Goal: Complete application form

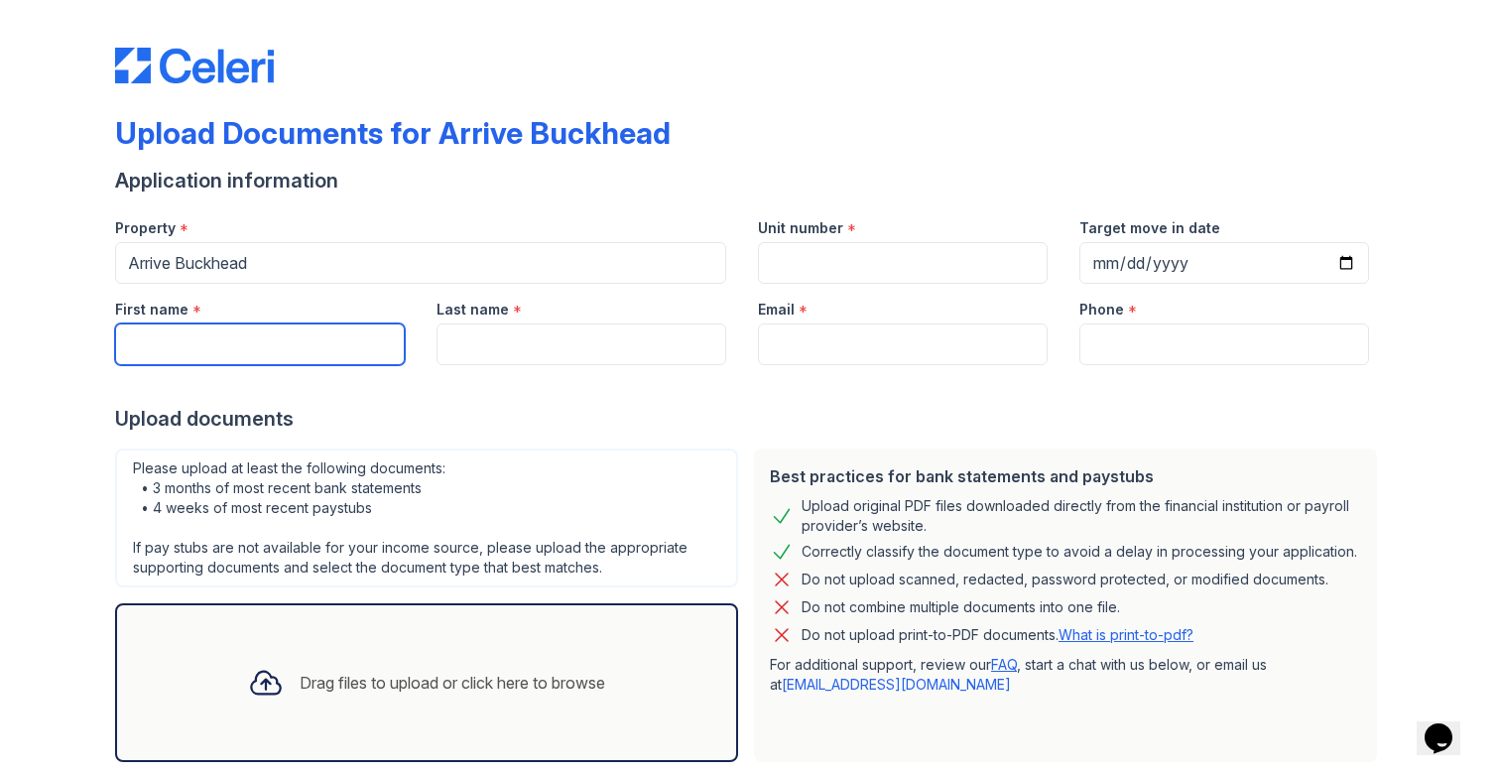
click at [228, 340] on input "First name" at bounding box center [260, 344] width 290 height 42
type input "[PERSON_NAME]"
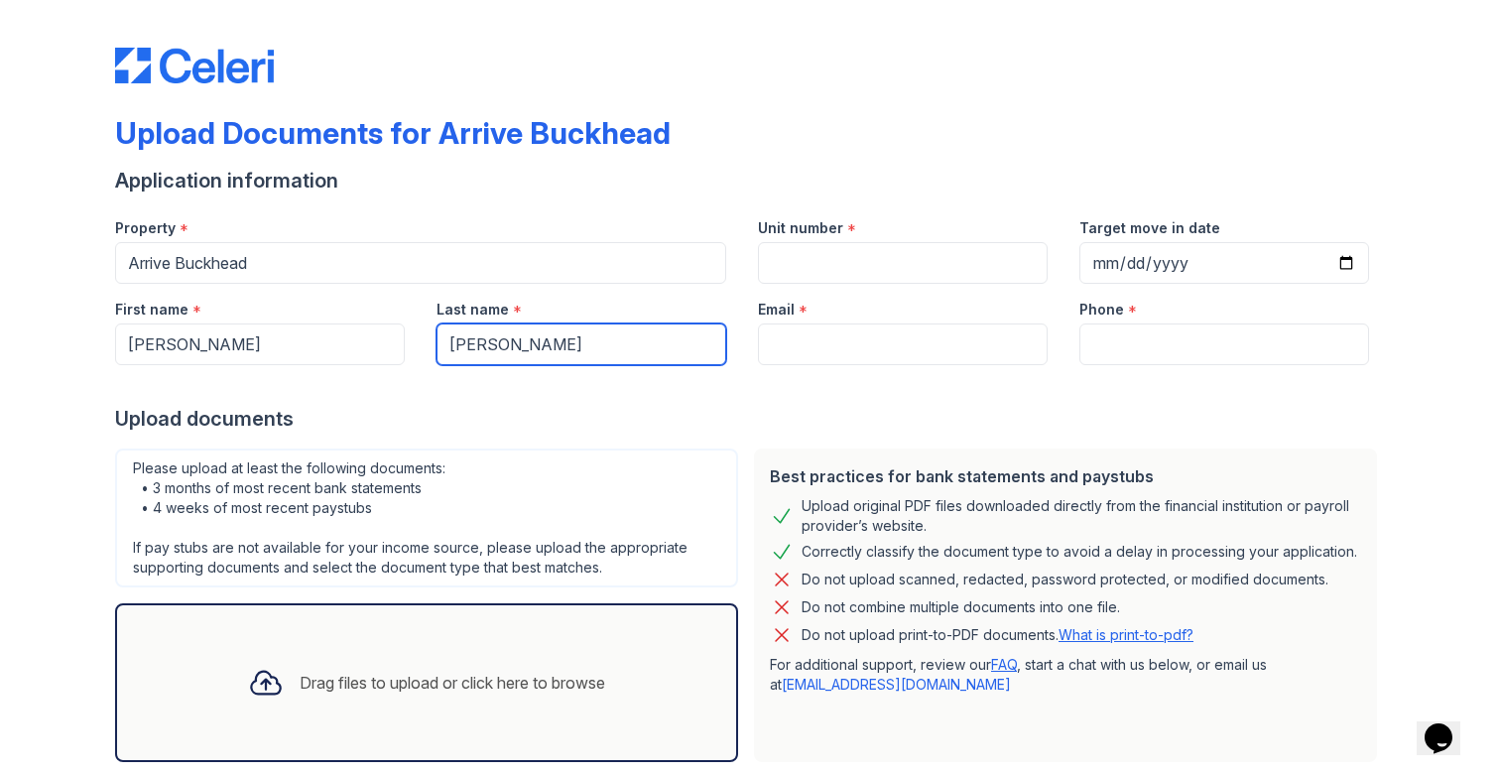
type input "[PERSON_NAME]"
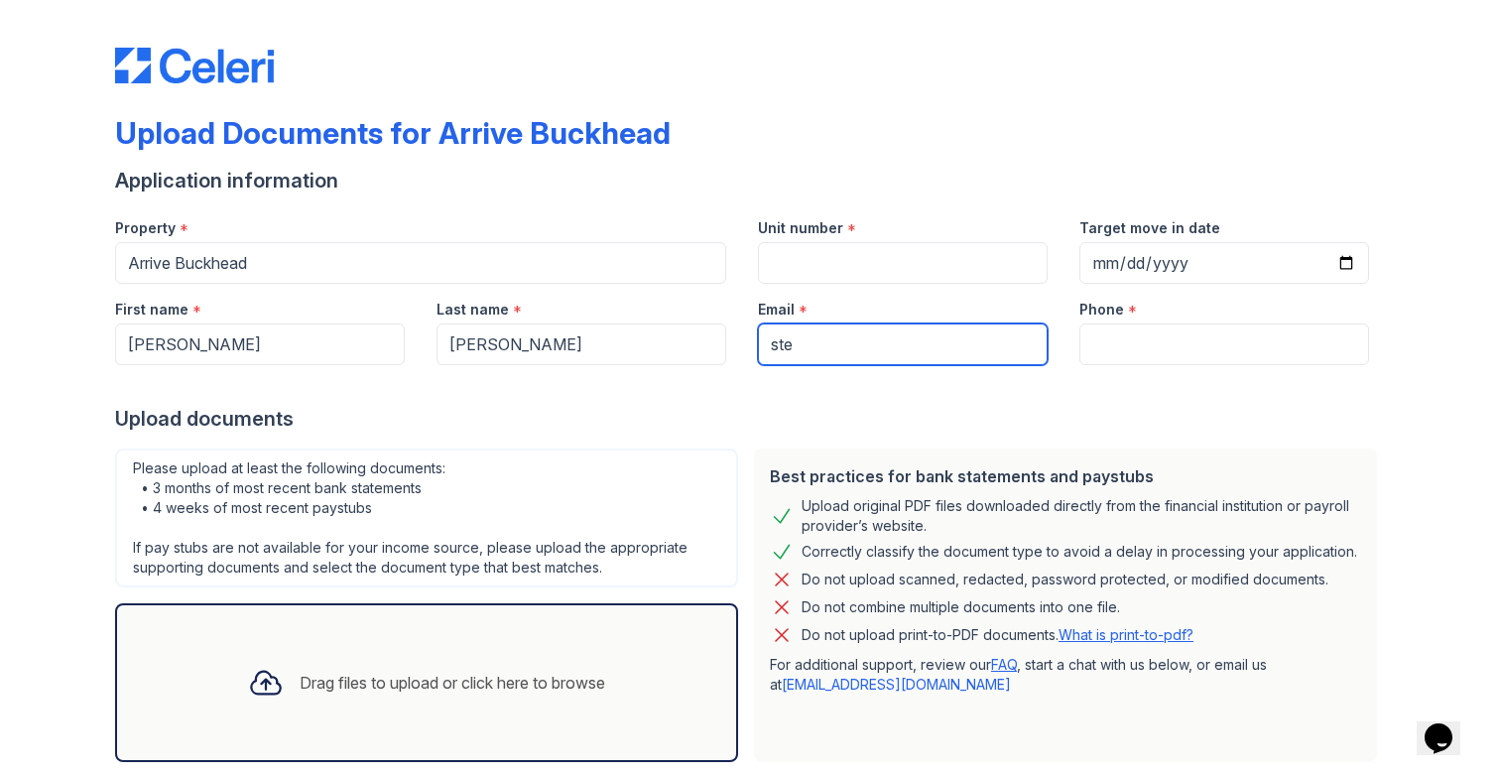
type input "[EMAIL_ADDRESS][DOMAIN_NAME]"
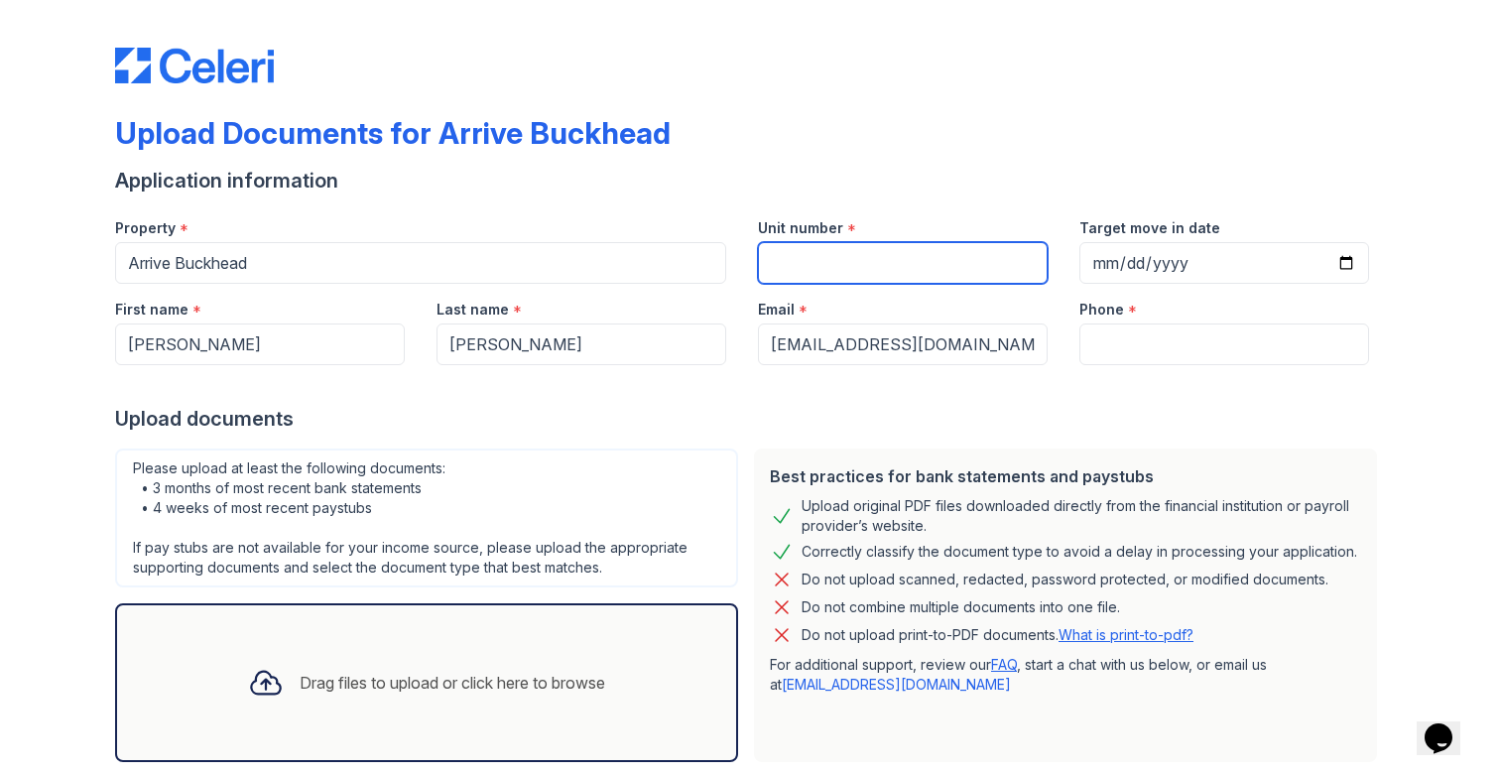
click at [807, 264] on input "Unit number" at bounding box center [903, 263] width 290 height 42
type input "N/A"
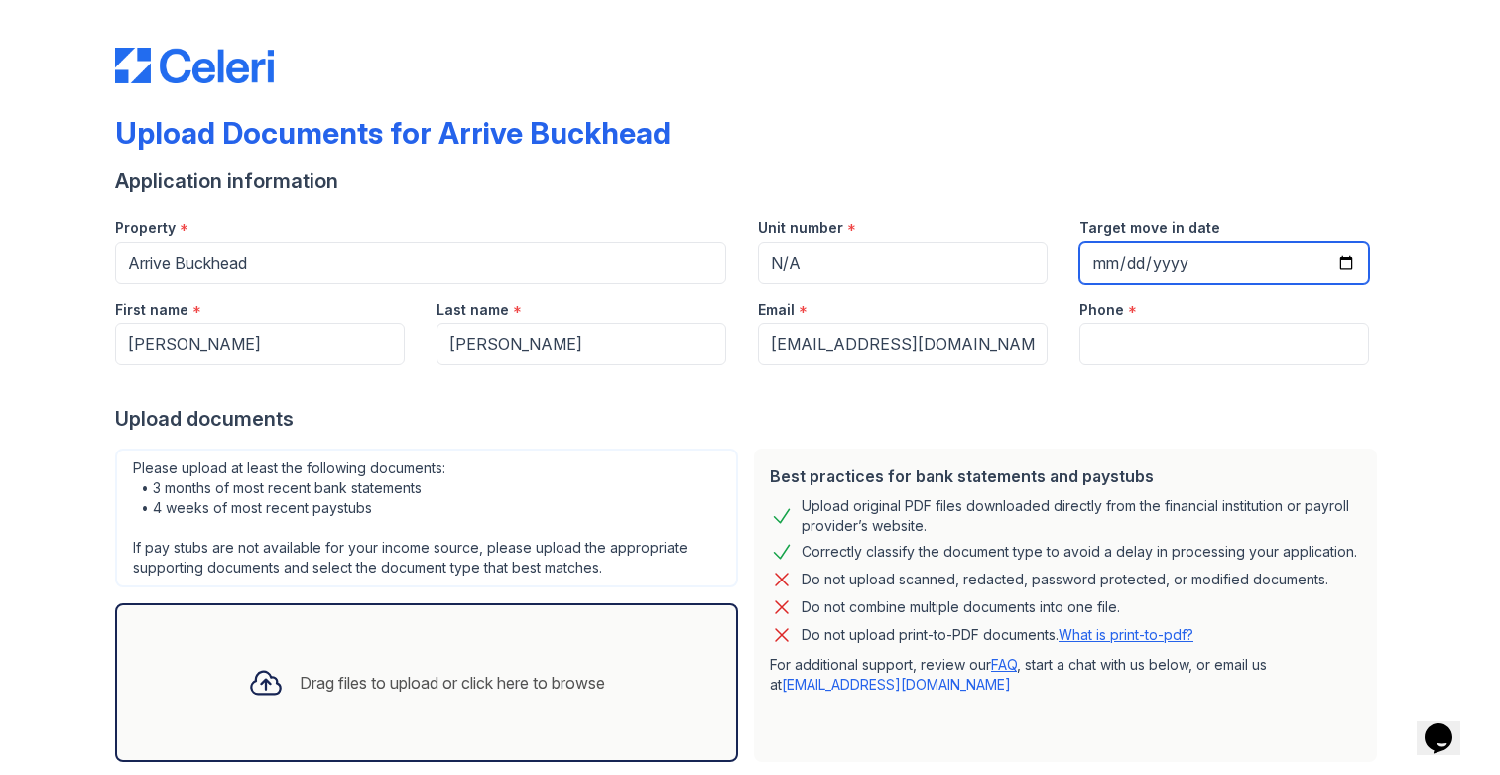
click at [1203, 266] on input "Target move in date" at bounding box center [1224, 263] width 290 height 42
type input "[DATE]"
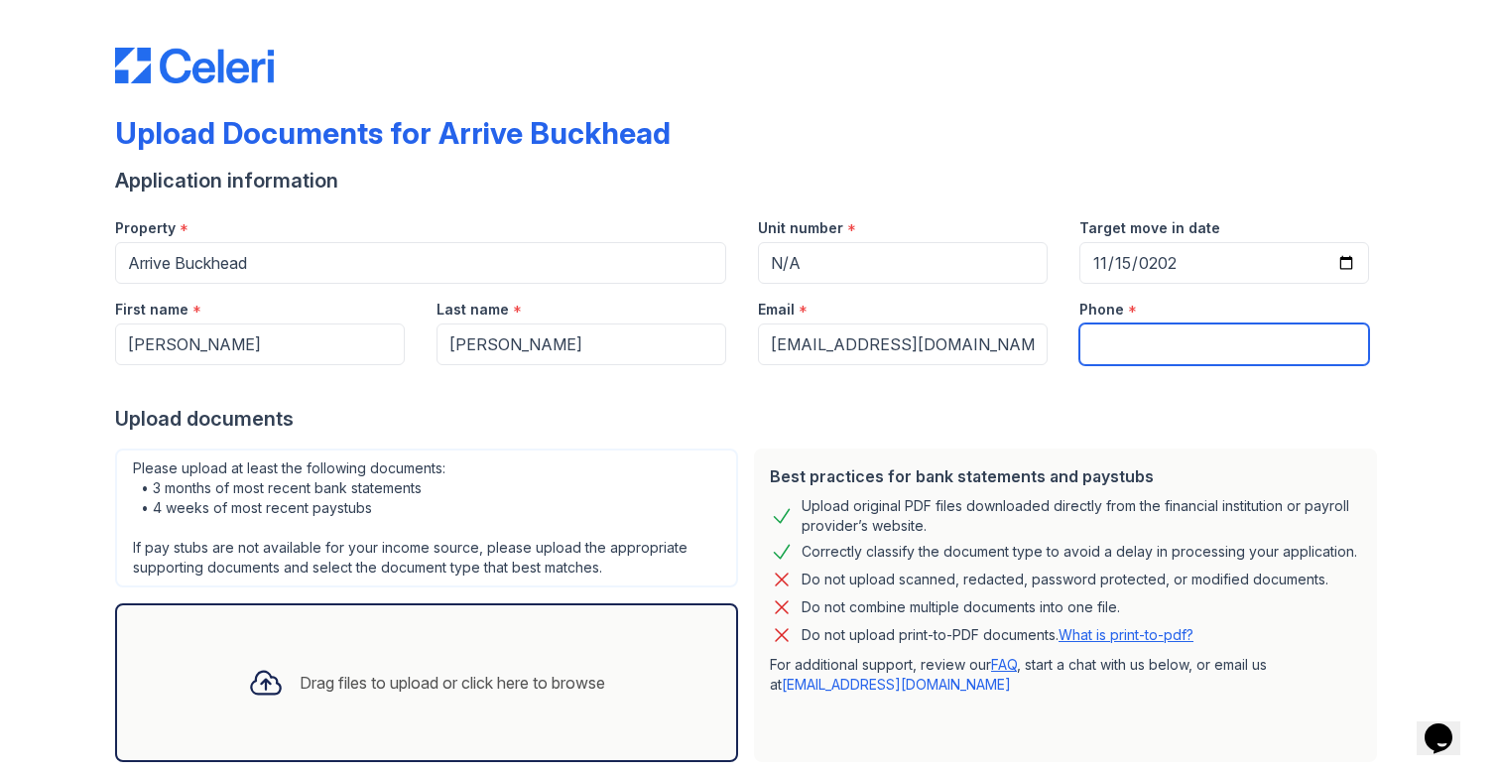
paste input "[PHONE_NUMBER]‬"
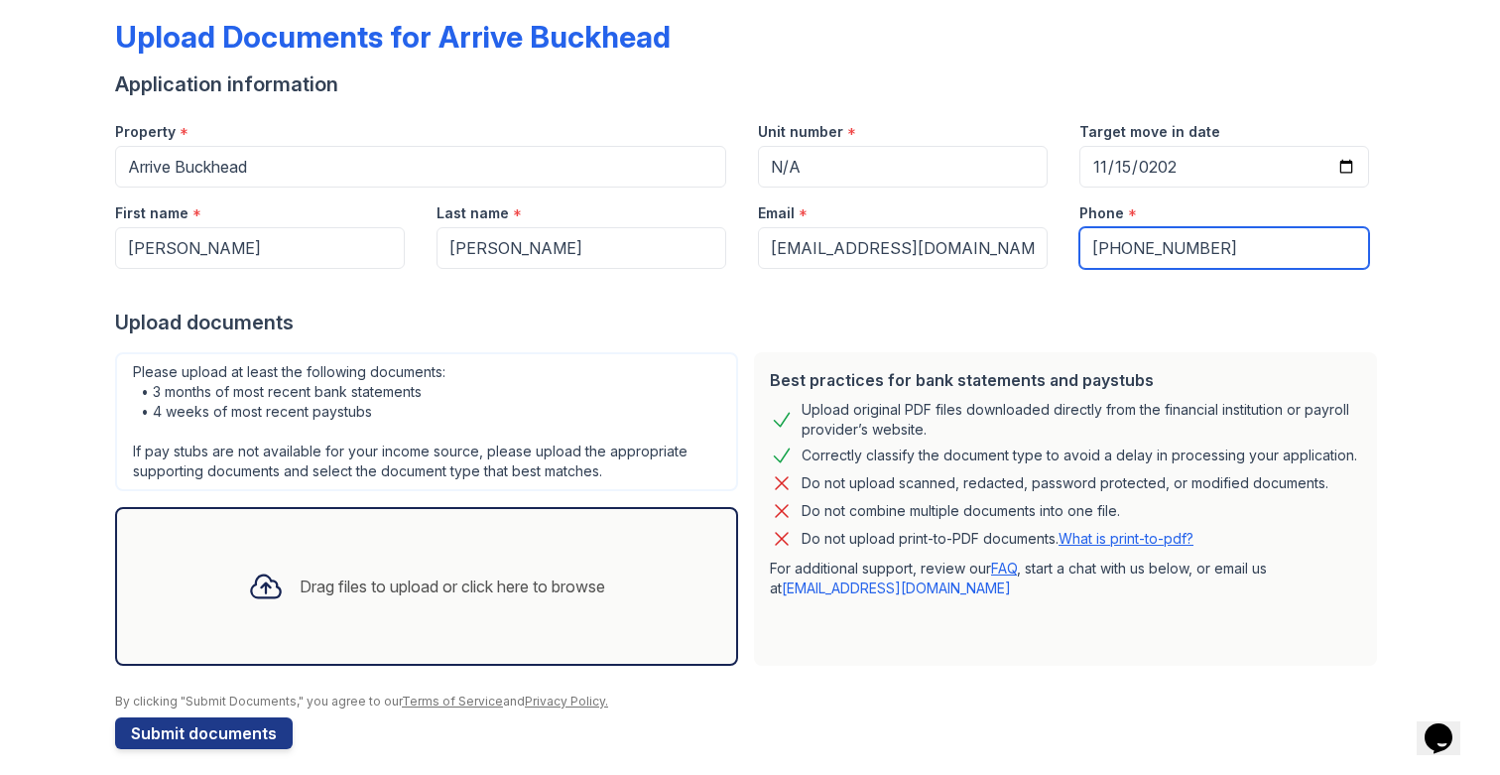
scroll to position [110, 0]
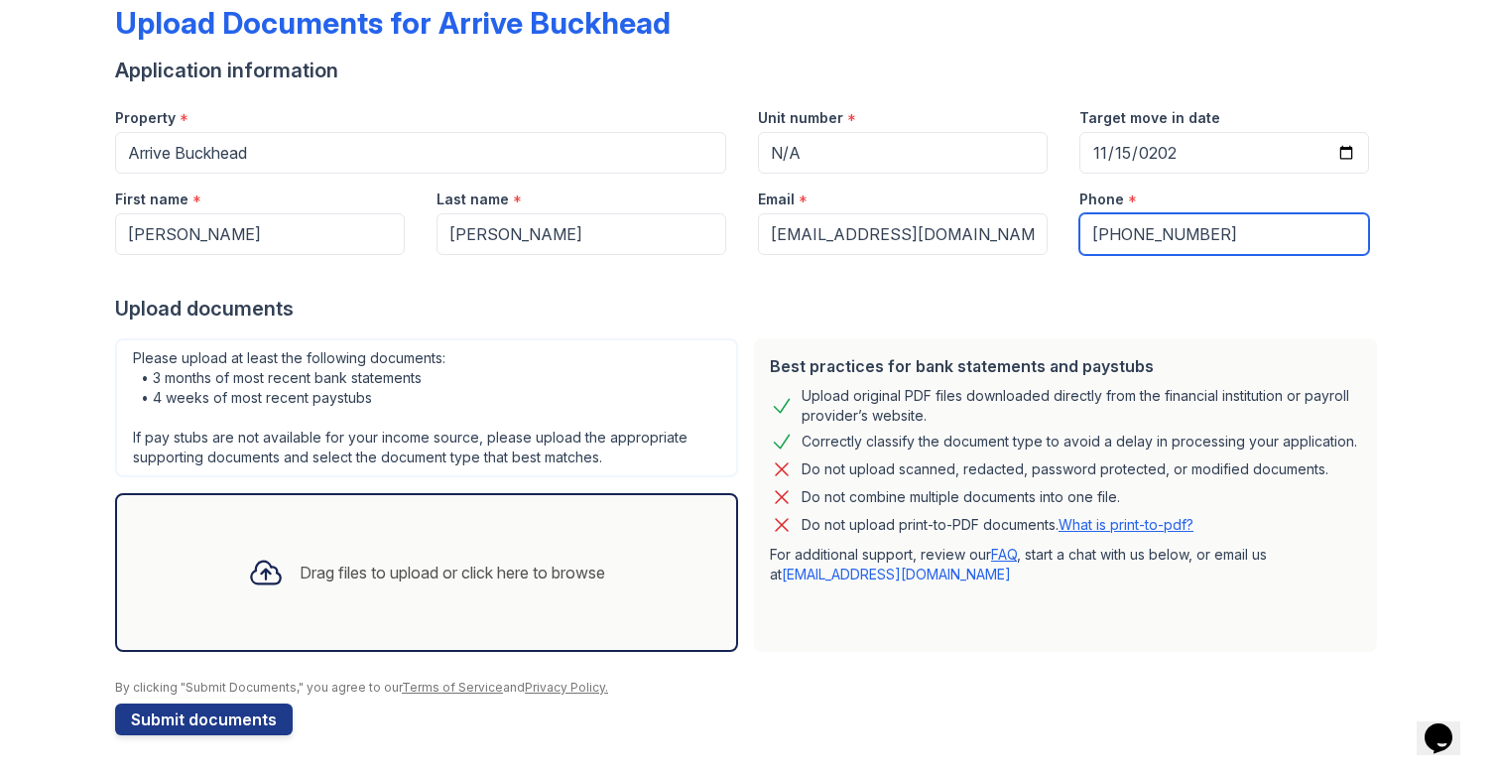
type input "[PHONE_NUMBER]‬"
click at [54, 396] on div "Upload Documents for Arrive Buckhead Application information Property * Arrive …" at bounding box center [750, 332] width 1437 height 885
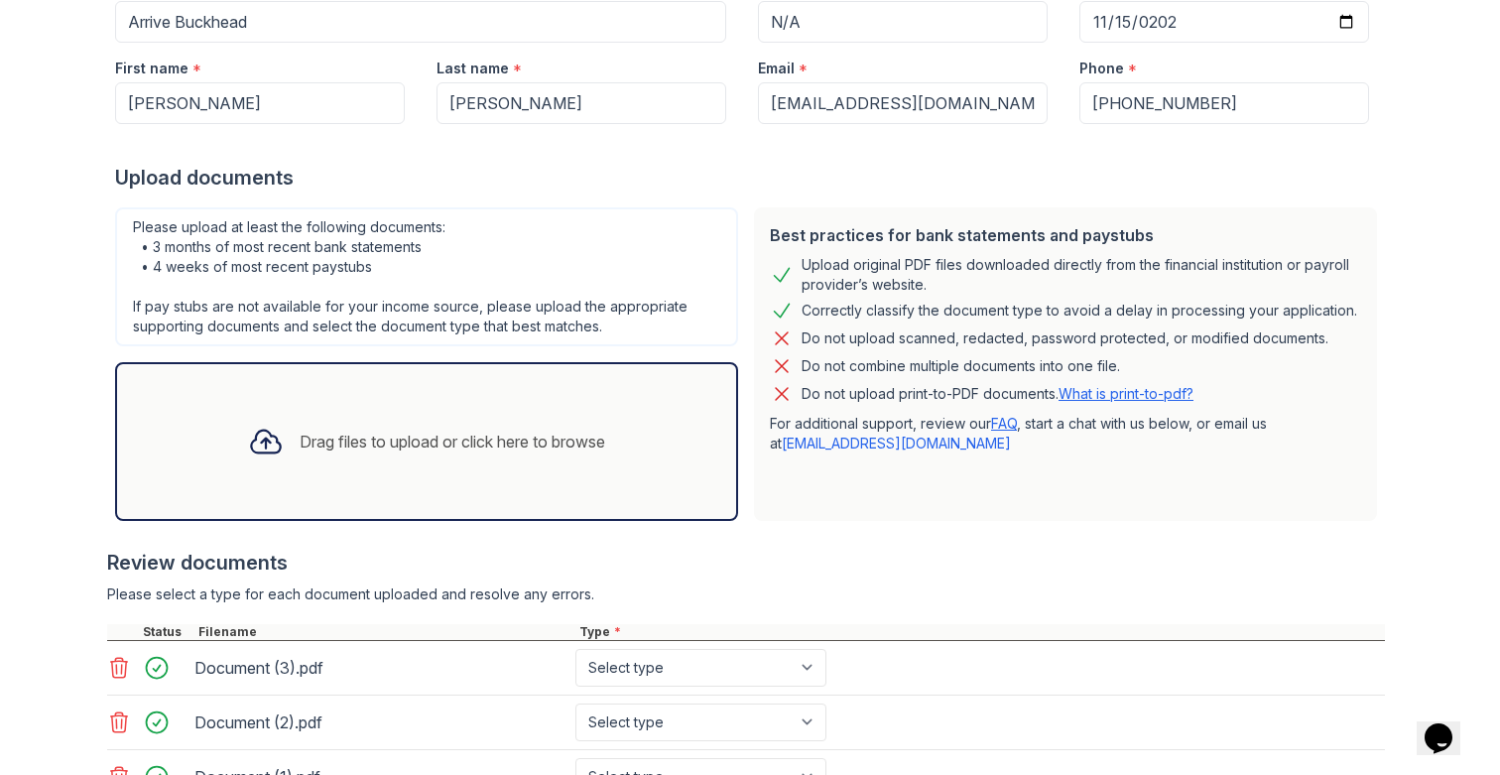
scroll to position [460, 0]
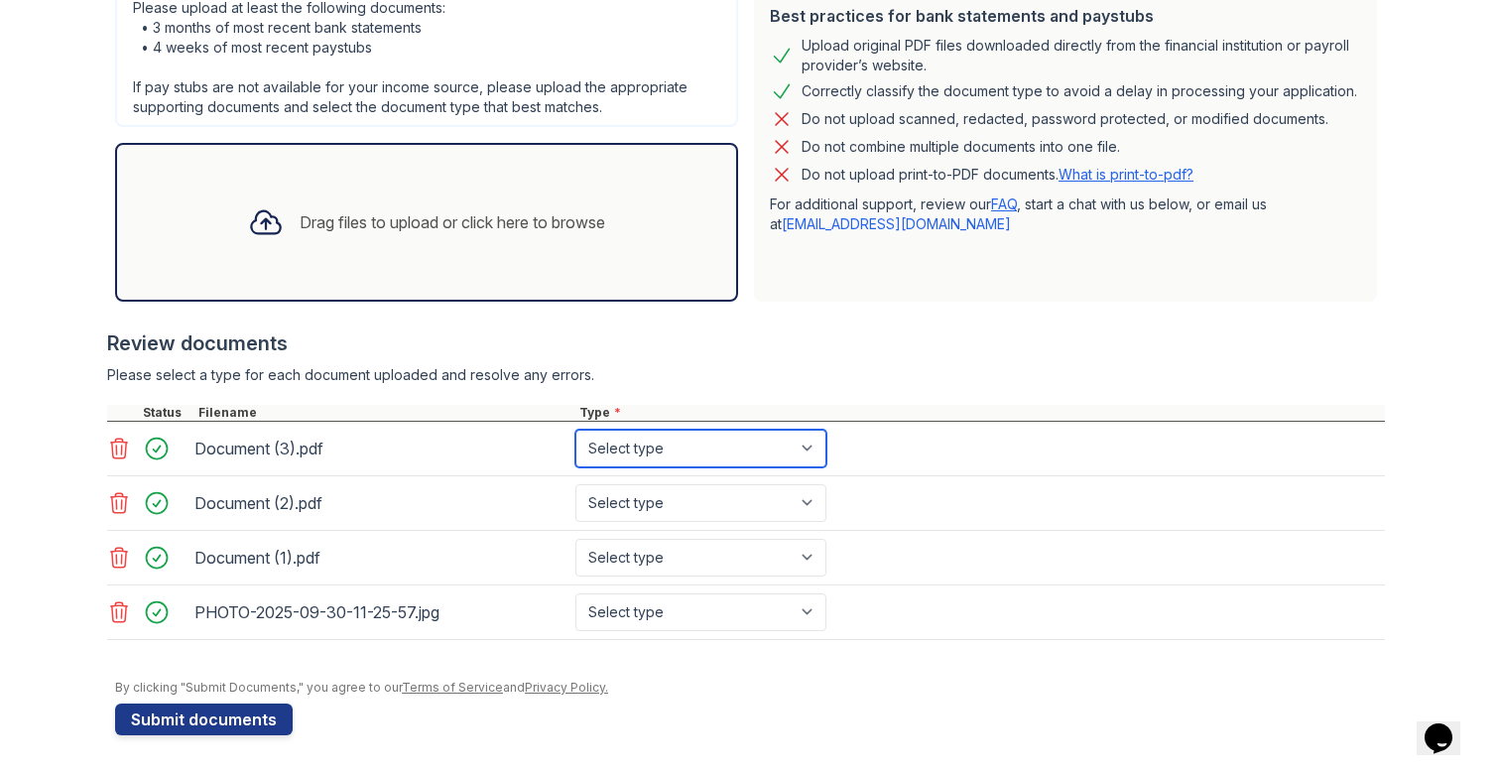
click at [659, 441] on select "Select type Paystub Bank Statement Offer Letter Tax Documents Benefit Award Let…" at bounding box center [700, 449] width 251 height 38
select select "bank_statement"
click at [575, 430] on select "Select type Paystub Bank Statement Offer Letter Tax Documents Benefit Award Let…" at bounding box center [700, 449] width 251 height 38
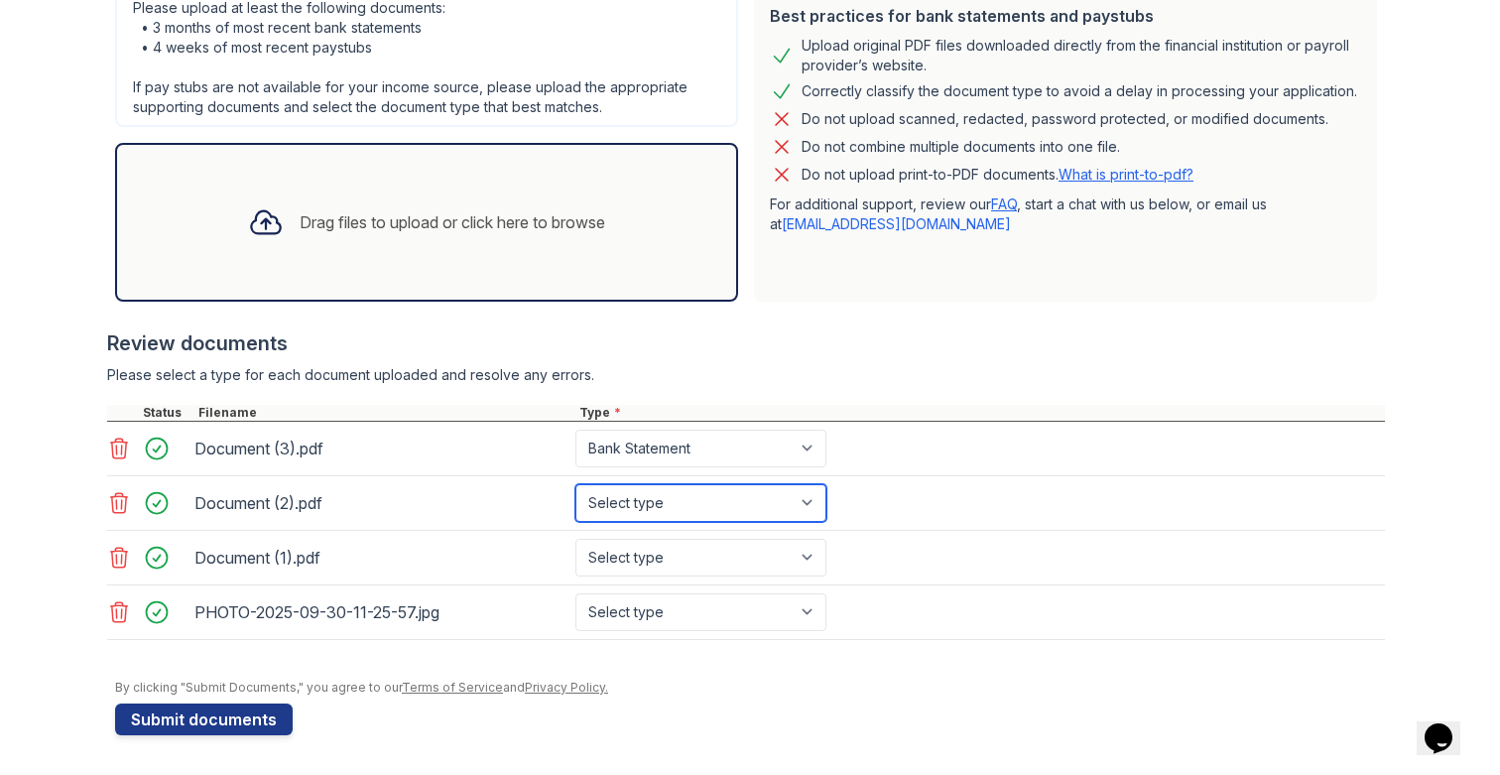
click at [618, 487] on select "Select type Paystub Bank Statement Offer Letter Tax Documents Benefit Award Let…" at bounding box center [700, 503] width 251 height 38
select select "bank_statement"
click at [575, 484] on select "Select type Paystub Bank Statement Offer Letter Tax Documents Benefit Award Let…" at bounding box center [700, 503] width 251 height 38
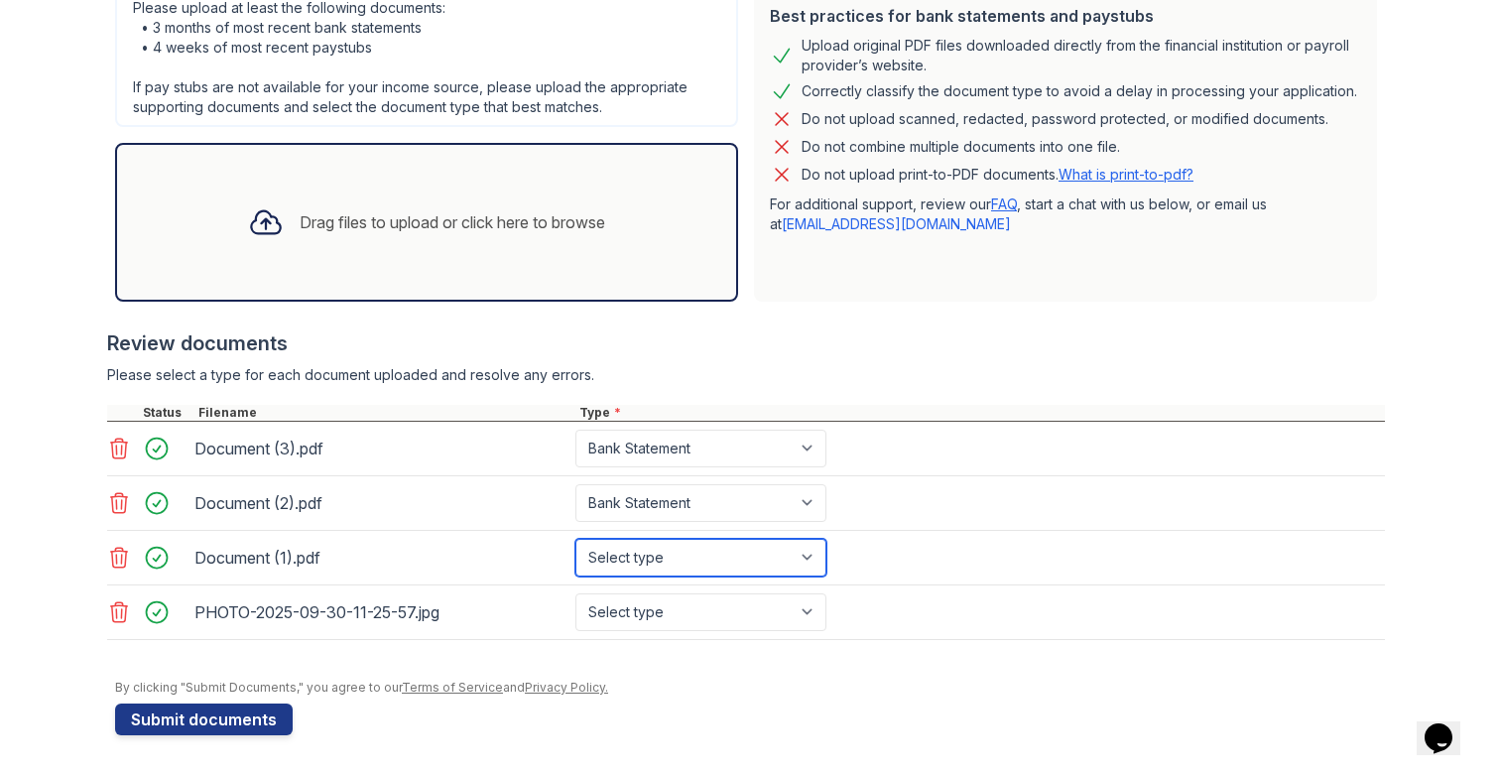
click at [613, 554] on select "Select type Paystub Bank Statement Offer Letter Tax Documents Benefit Award Let…" at bounding box center [700, 558] width 251 height 38
select select "bank_statement"
click at [575, 539] on select "Select type Paystub Bank Statement Offer Letter Tax Documents Benefit Award Let…" at bounding box center [700, 558] width 251 height 38
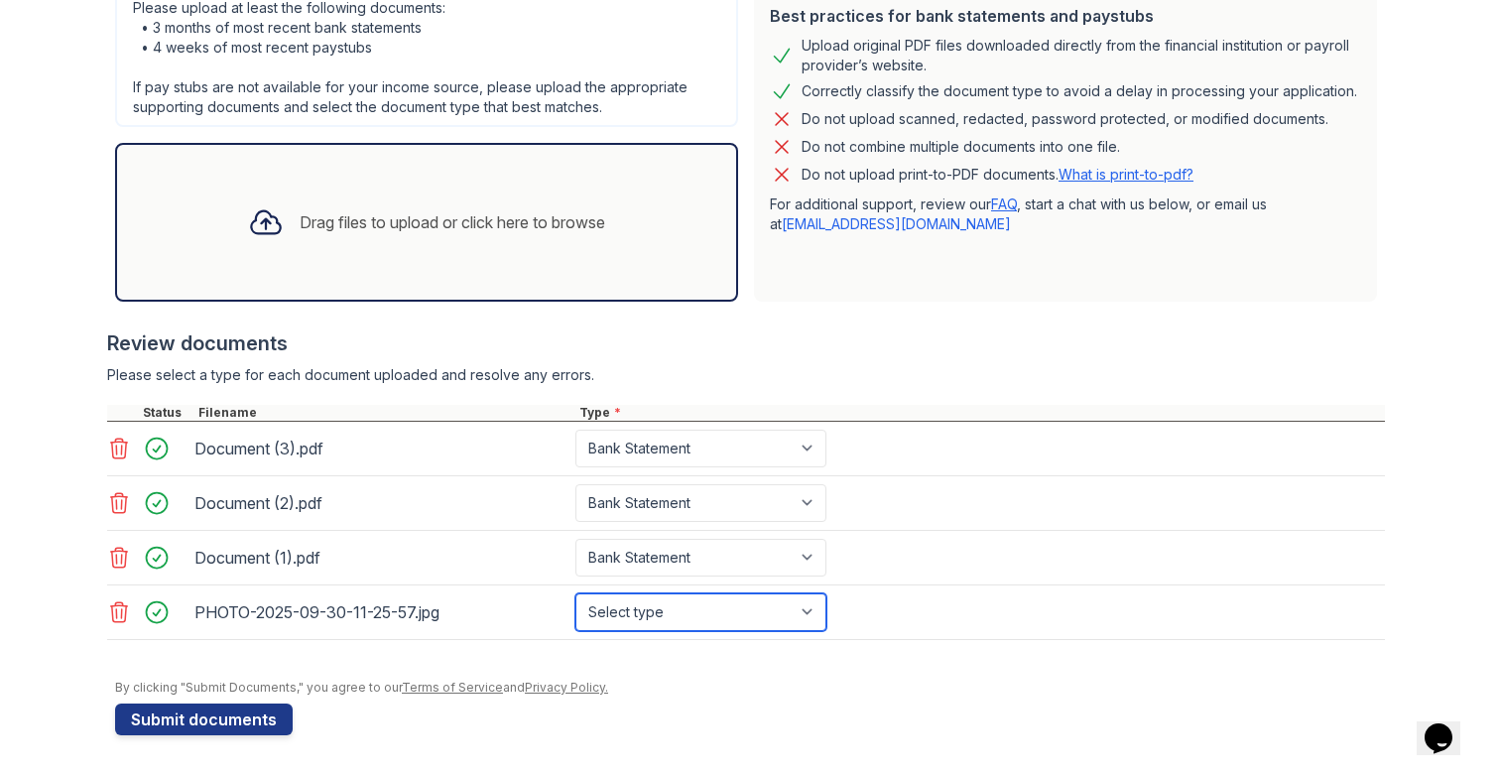
click at [606, 618] on select "Select type Paystub Bank Statement Offer Letter Tax Documents Benefit Award Let…" at bounding box center [700, 612] width 251 height 38
select select "other"
click at [575, 593] on select "Select type Paystub Bank Statement Offer Letter Tax Documents Benefit Award Let…" at bounding box center [700, 612] width 251 height 38
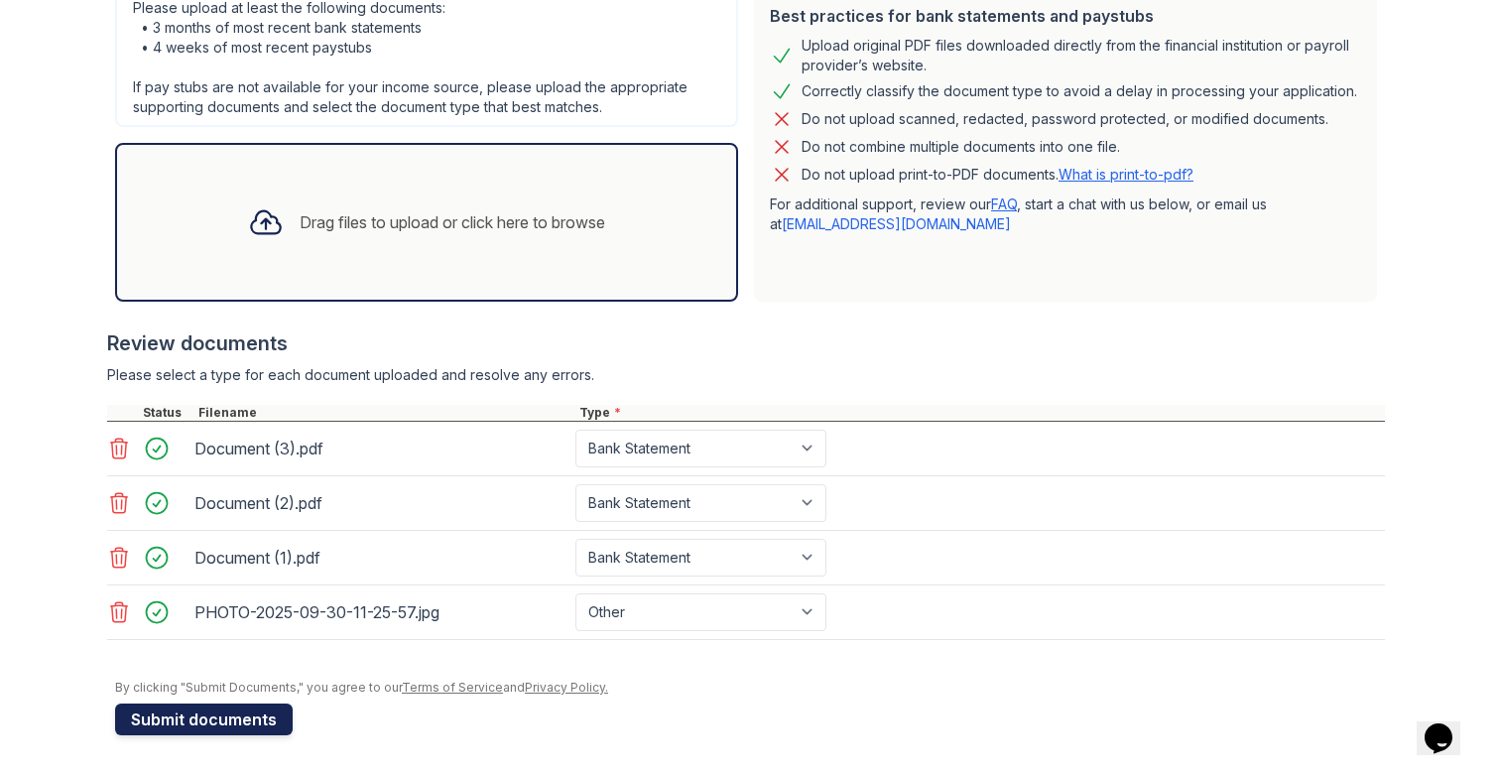
click at [196, 725] on button "Submit documents" at bounding box center [204, 719] width 178 height 32
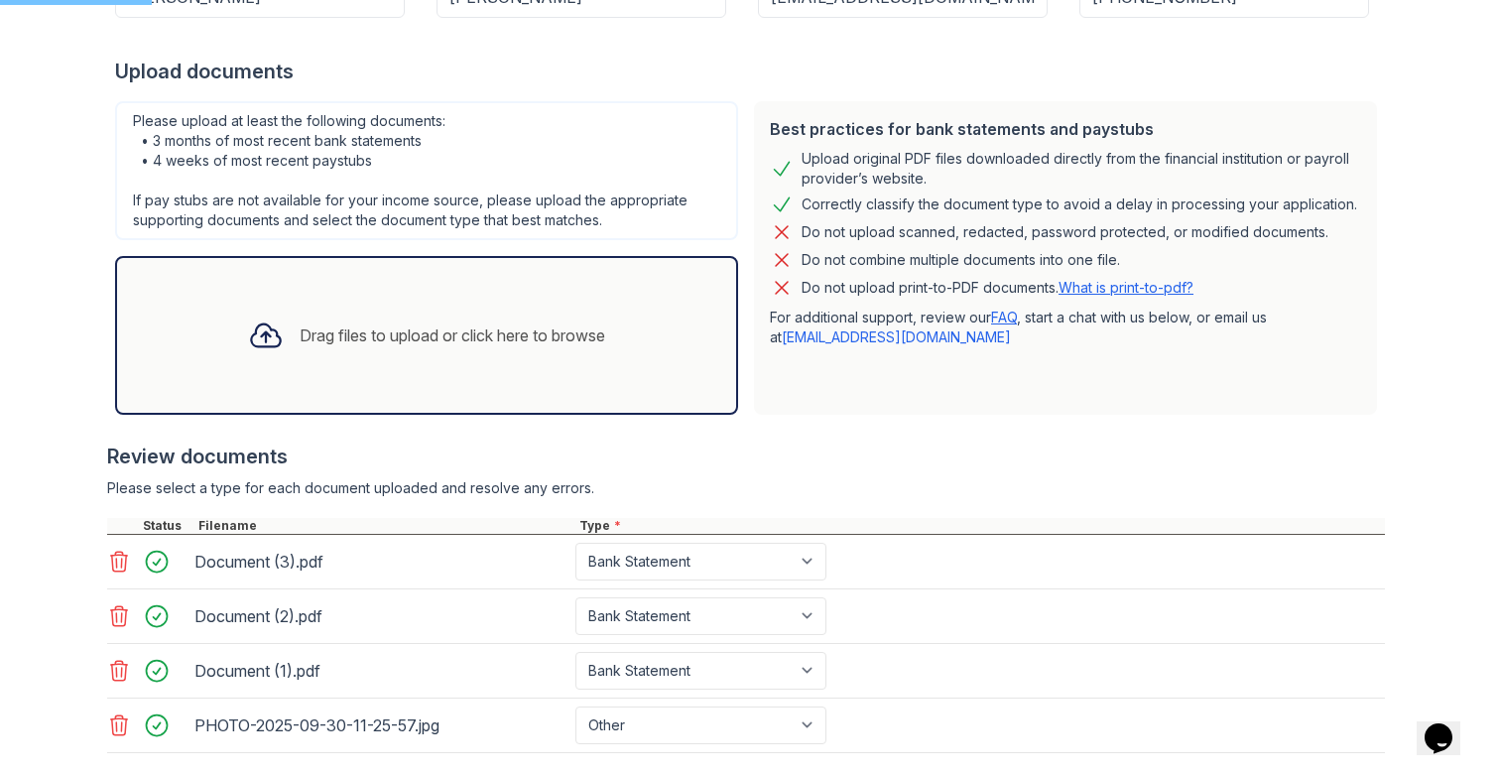
scroll to position [0, 0]
